Goal: Submit feedback/report problem: Submit feedback/report problem

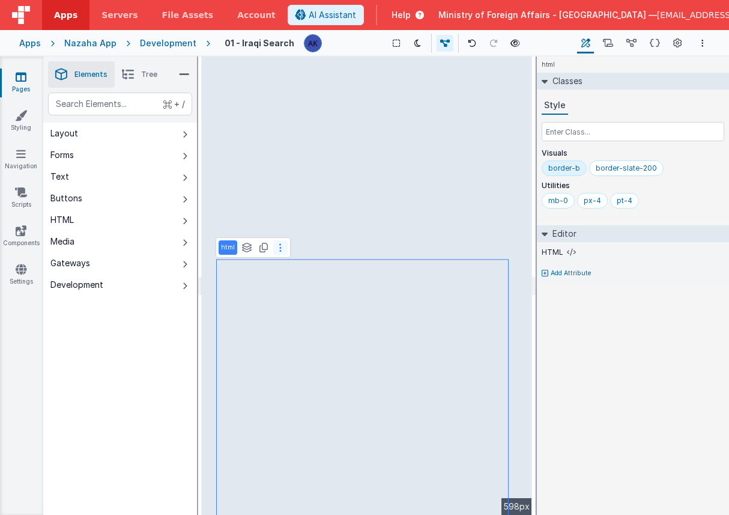
click at [279, 249] on icon at bounding box center [280, 248] width 2 height 10
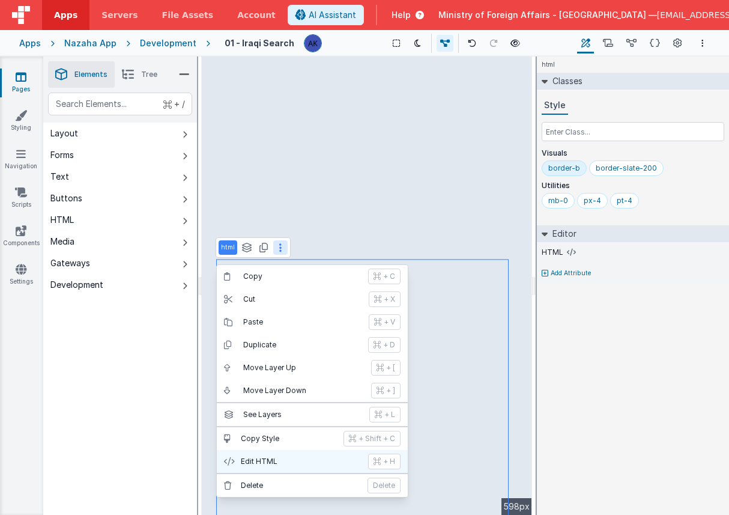
click at [276, 464] on p "Edit HTML" at bounding box center [301, 461] width 120 height 10
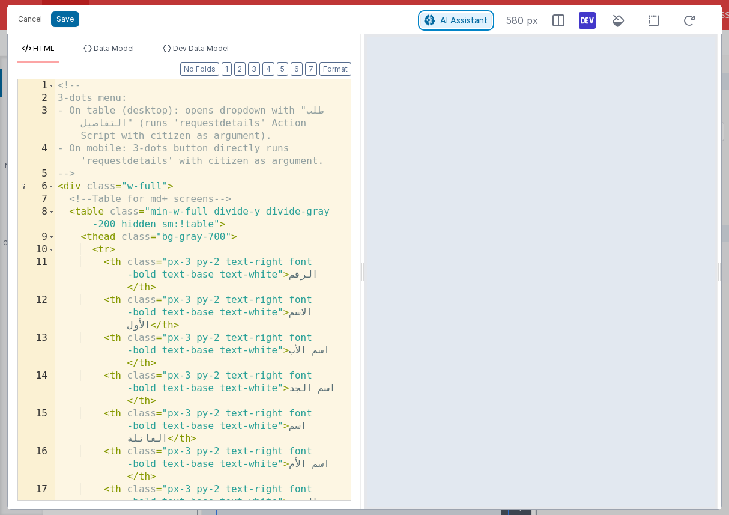
click at [457, 18] on span "AI Assistant" at bounding box center [463, 20] width 47 height 10
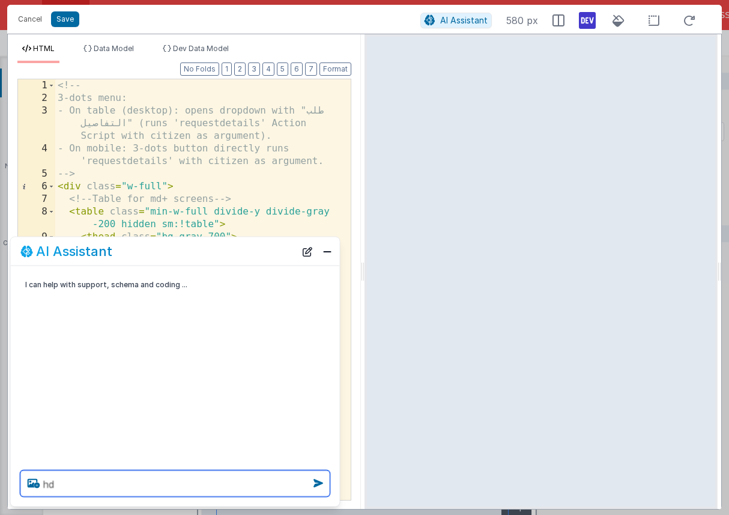
type textarea "h"
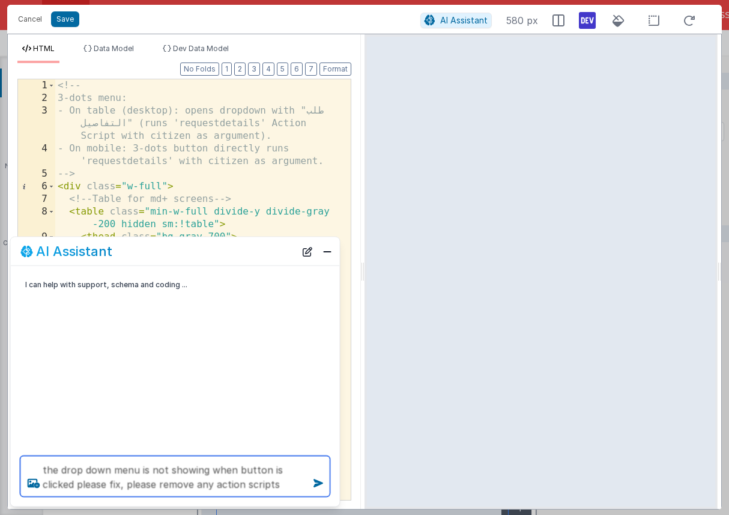
type textarea "the drop down menu is not showing when button is clicked please fix , please re…"
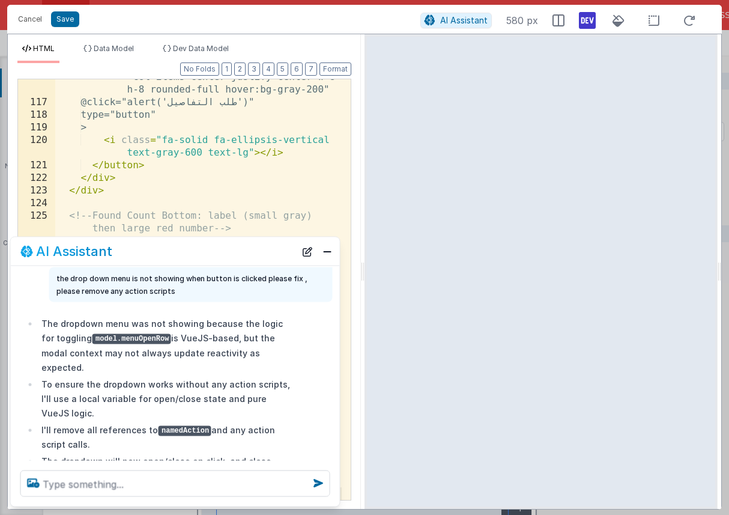
scroll to position [58, 0]
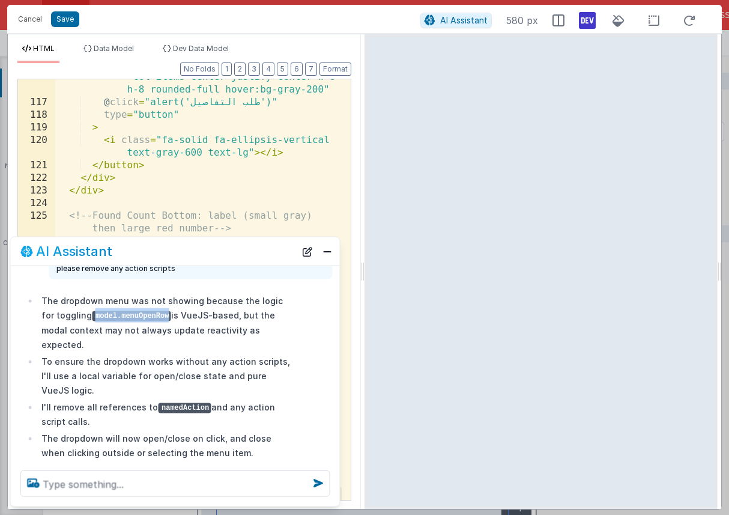
drag, startPoint x: 81, startPoint y: 315, endPoint x: 156, endPoint y: 313, distance: 75.1
click at [156, 313] on li "The dropdown menu was not showing because the logic for toggling model.menuOpen…" at bounding box center [166, 322] width 256 height 58
copy code "model.menuOpenRow"
click at [64, 14] on button "Save" at bounding box center [65, 19] width 28 height 16
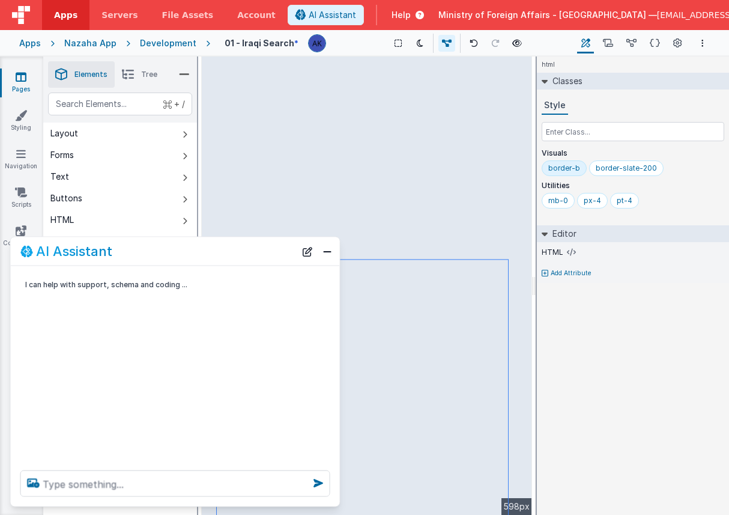
scroll to position [0, 0]
click at [330, 258] on button "Close" at bounding box center [327, 251] width 16 height 17
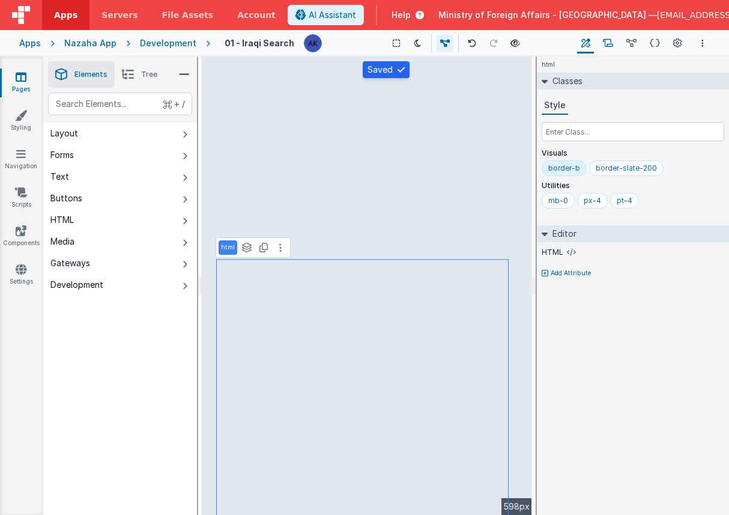
click at [612, 44] on icon at bounding box center [608, 43] width 10 height 13
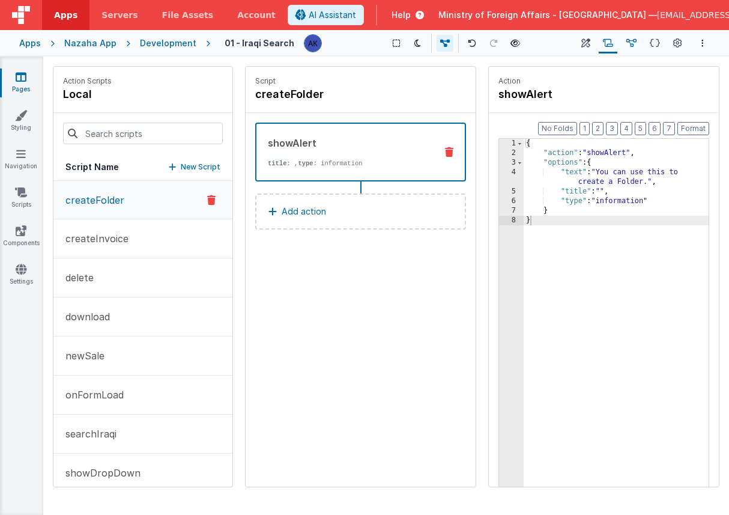
click at [629, 43] on icon at bounding box center [631, 43] width 10 height 13
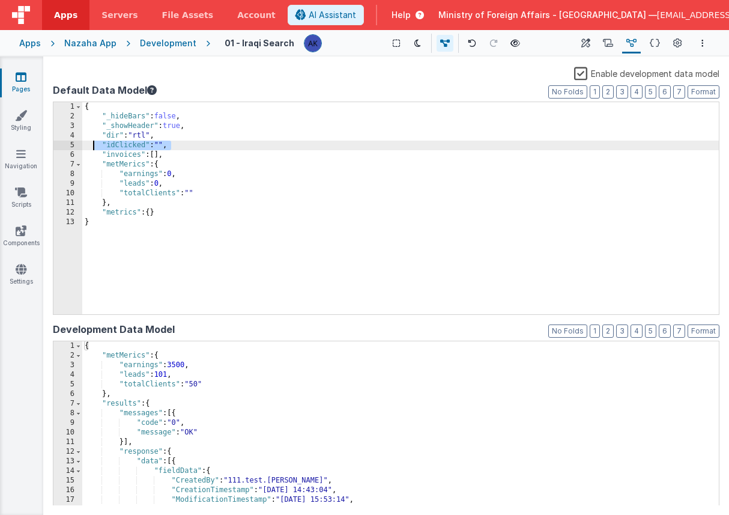
drag, startPoint x: 177, startPoint y: 148, endPoint x: 94, endPoint y: 146, distance: 82.9
click at [94, 146] on div "{ "_hideBars" : false , "_showHeader" : true , "dir" : "rtl" , "idClicked" : ""…" at bounding box center [400, 217] width 637 height 231
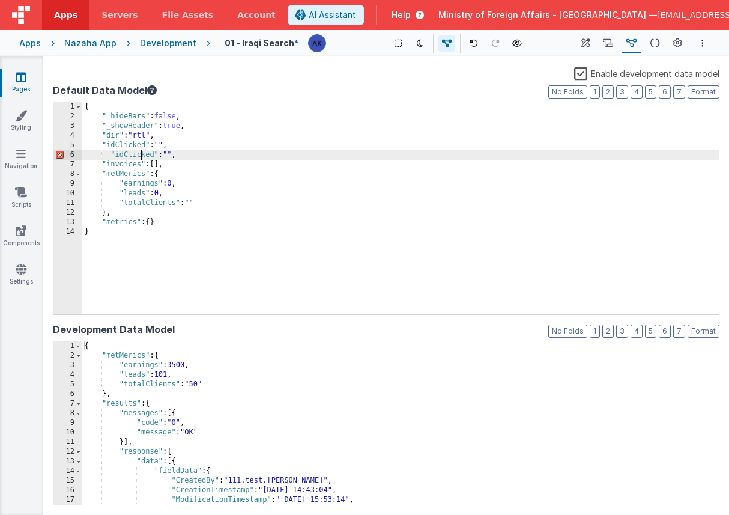
click at [139, 156] on div "{ "_hideBars" : false , "_showHeader" : true , "dir" : "rtl" , "idClicked" : ""…" at bounding box center [400, 217] width 637 height 231
drag, startPoint x: 229, startPoint y: 158, endPoint x: 112, endPoint y: 154, distance: 116.5
click at [112, 154] on div "{ "_hideBars" : false , "_showHeader" : true , "dir" : "rtl" , "idClicked" : ""…" at bounding box center [400, 217] width 637 height 231
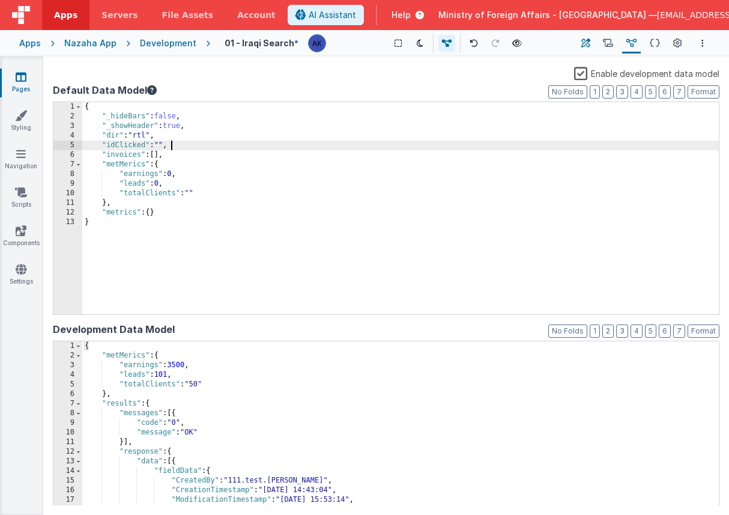
click at [587, 44] on icon at bounding box center [585, 43] width 9 height 13
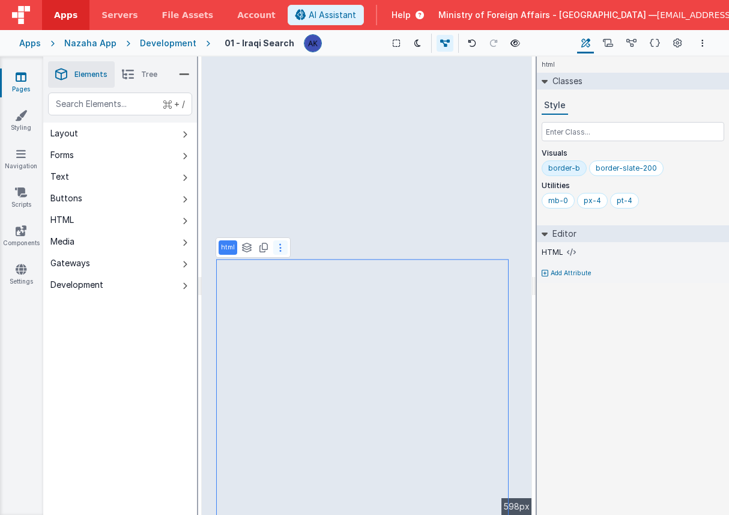
click at [277, 245] on button at bounding box center [280, 247] width 14 height 14
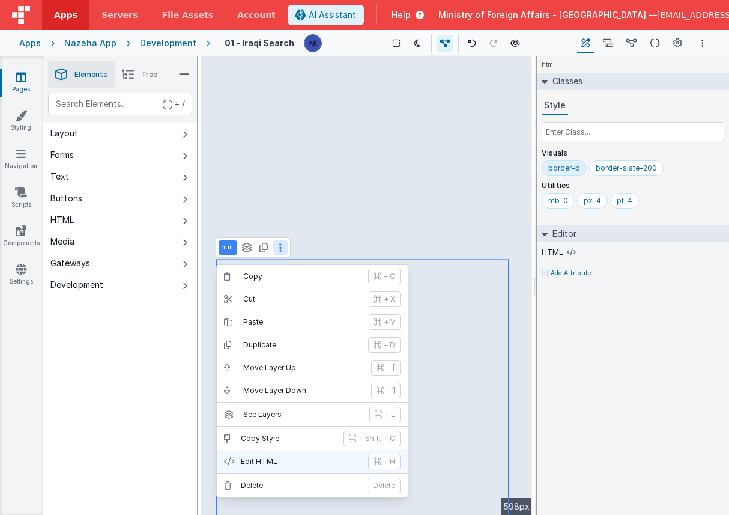
click at [276, 456] on button "Edit HTML + H" at bounding box center [312, 461] width 191 height 23
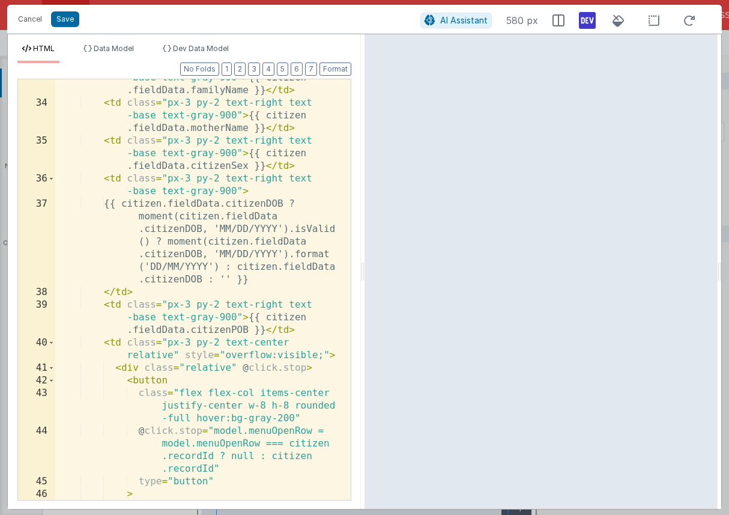
scroll to position [835, 0]
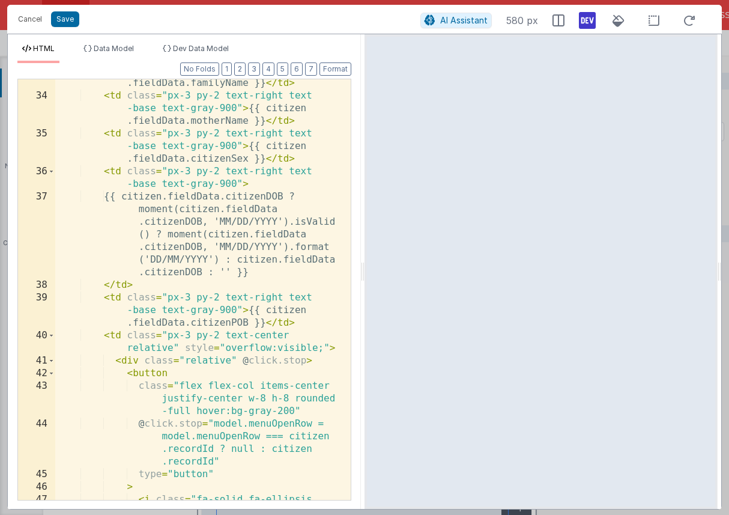
click at [252, 422] on div "< td class = "px-3 py-2 text-right text -base text-gray-900" > {{ citizen .fiel…" at bounding box center [198, 300] width 286 height 496
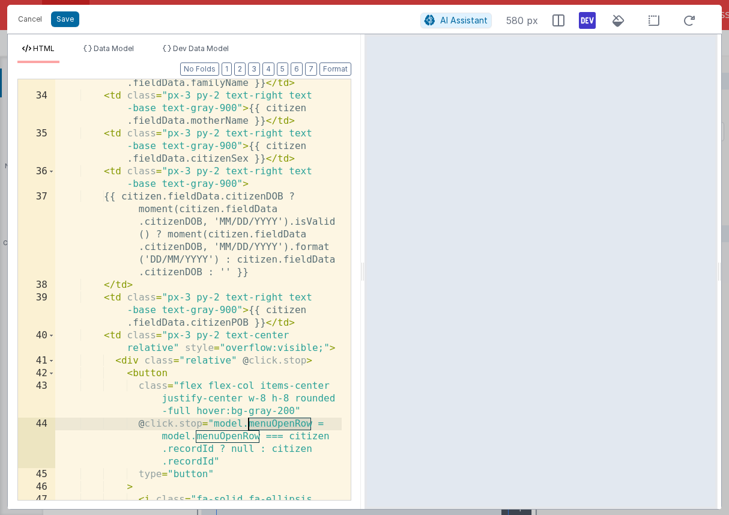
click at [252, 422] on div "< td class = "px-3 py-2 text-right text -base text-gray-900" > {{ citizen .fiel…" at bounding box center [198, 300] width 286 height 496
click at [264, 420] on div "< td class = "px-3 py-2 text-right text -base text-gray-900" > {{ citizen .fiel…" at bounding box center [198, 300] width 286 height 496
drag, startPoint x: 247, startPoint y: 423, endPoint x: 311, endPoint y: 419, distance: 63.8
click at [311, 419] on div "< td class = "px-3 py-2 text-right text -base text-gray-900" > {{ citizen .fiel…" at bounding box center [198, 300] width 286 height 496
click at [44, 21] on button "Cancel" at bounding box center [30, 19] width 36 height 17
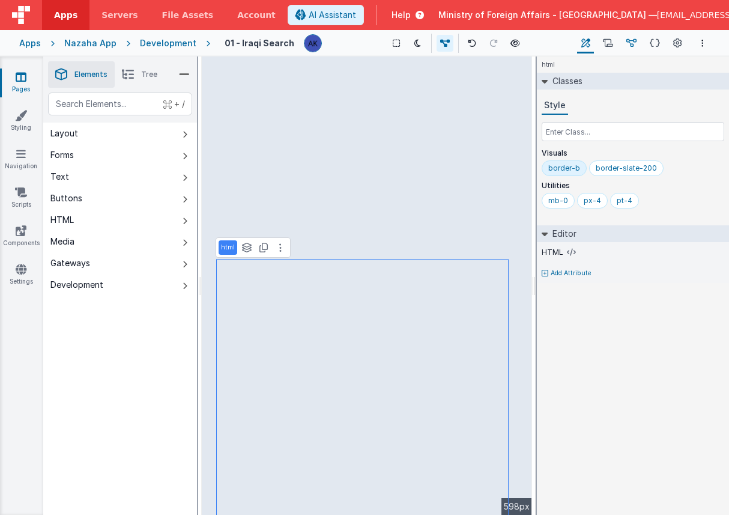
click at [632, 41] on icon at bounding box center [631, 43] width 10 height 13
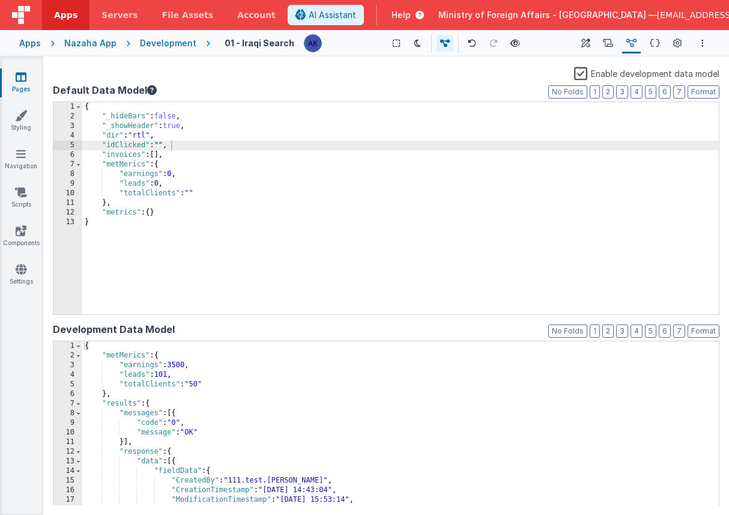
click at [622, 33] on button "Data Model" at bounding box center [631, 43] width 19 height 20
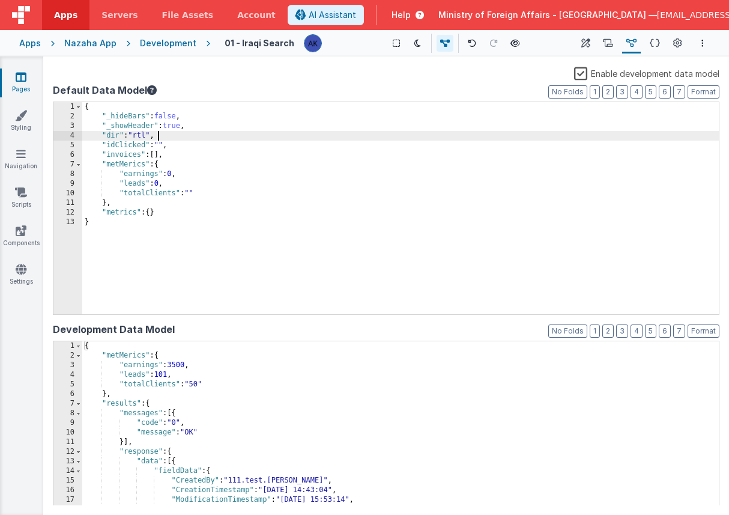
click at [241, 139] on div "{ "_hideBars" : false , "_showHeader" : true , "dir" : "rtl" , "idClicked" : ""…" at bounding box center [400, 217] width 637 height 231
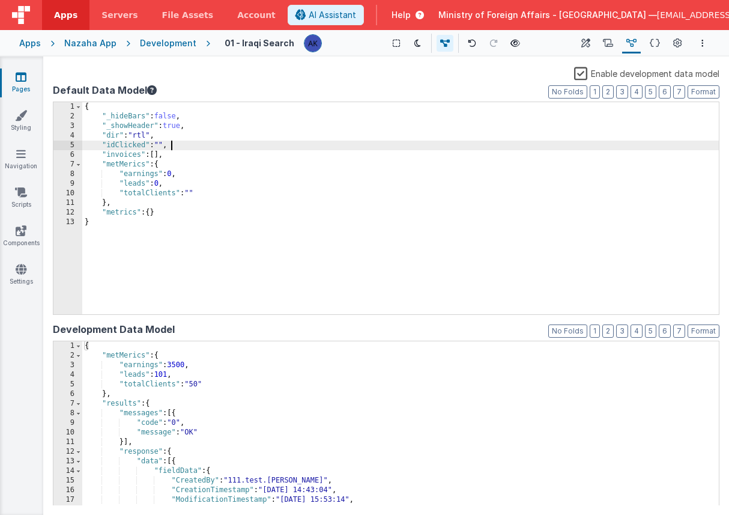
click at [219, 149] on div "{ "_hideBars" : false , "_showHeader" : true , "dir" : "rtl" , "idClicked" : ""…" at bounding box center [400, 217] width 637 height 231
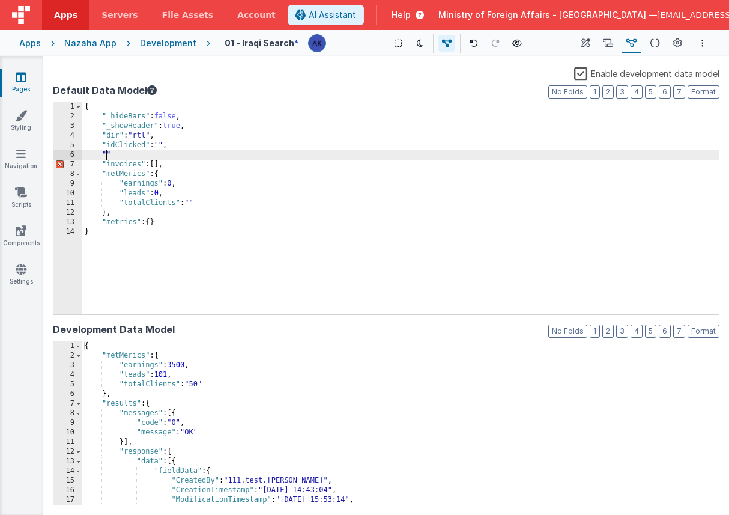
paste textarea
